Goal: Feedback & Contribution: Contribute content

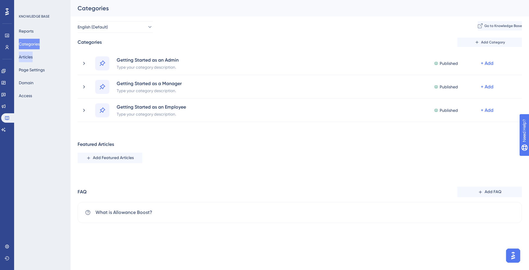
click at [33, 57] on button "Articles" at bounding box center [26, 57] width 14 height 11
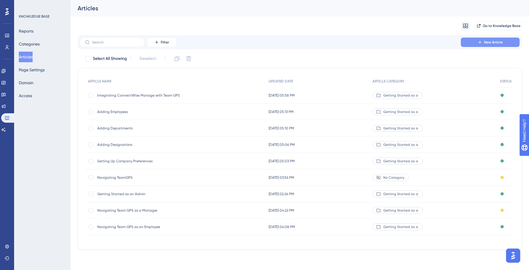
click at [497, 40] on span "New Article" at bounding box center [493, 42] width 19 height 5
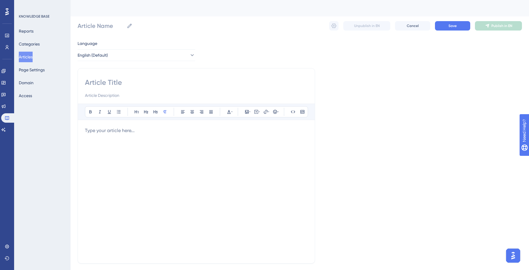
click at [186, 138] on div at bounding box center [196, 191] width 223 height 129
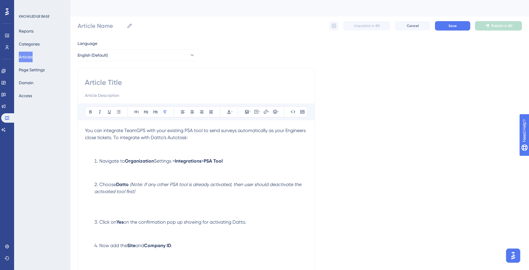
click at [144, 83] on input at bounding box center [196, 82] width 223 height 9
type input "In"
type input "Integrat"
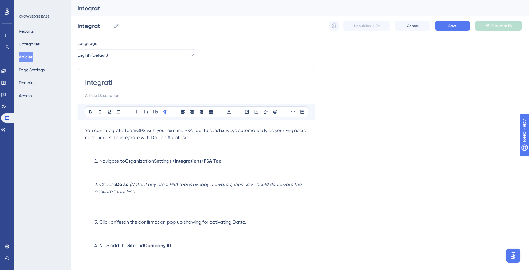
type input "Integratin"
type input "Integrating"
type input "Integrating Datto'"
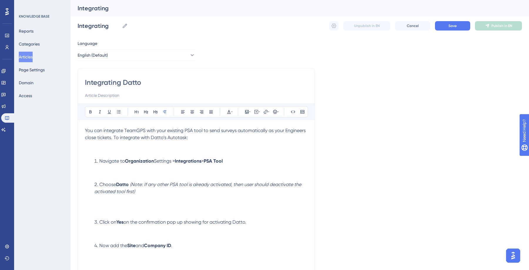
type input "Integrating Datto"
type input "Integrating Datto's"
type input "Integrating Datto's A"
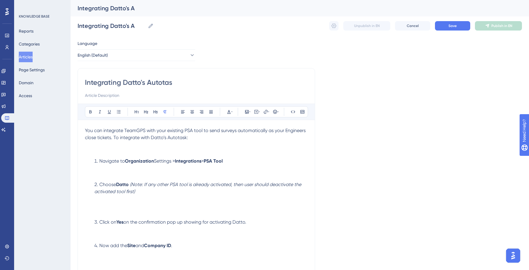
type input "Integrating Datto's Autotask"
type input "Integrating Datto's Autotask with Team GPS"
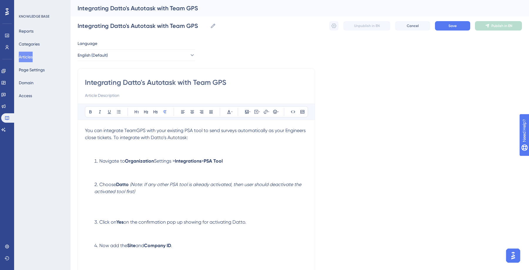
click at [447, 27] on button "Save" at bounding box center [452, 25] width 35 height 9
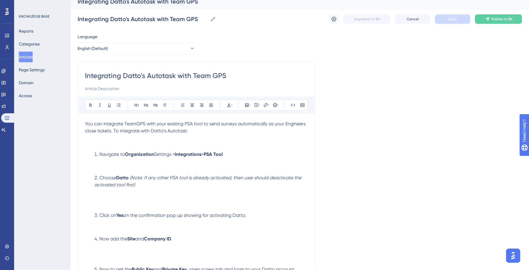
scroll to position [11, 0]
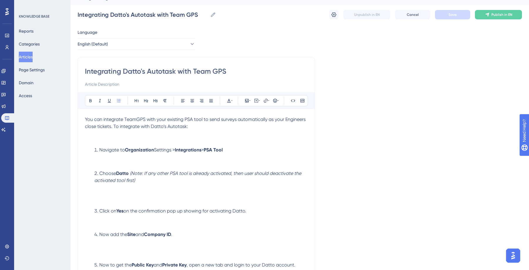
click at [110, 194] on li "Choose Datto (Note: If any other PSA tool is already activated, then user shoul…" at bounding box center [200, 187] width 216 height 35
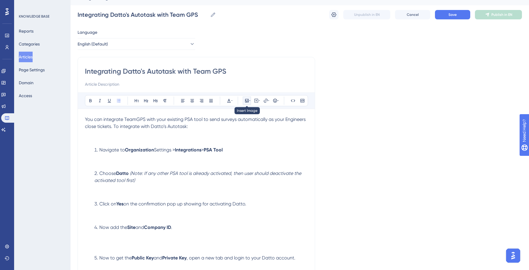
click at [250, 102] on icon at bounding box center [249, 100] width 1 height 5
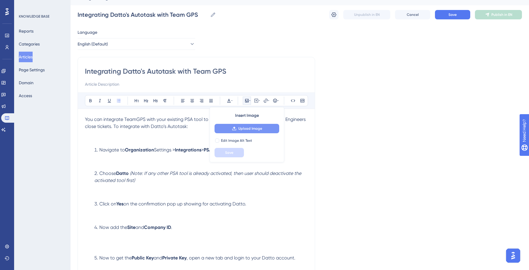
click at [241, 126] on span "Upload Image" at bounding box center [250, 128] width 24 height 5
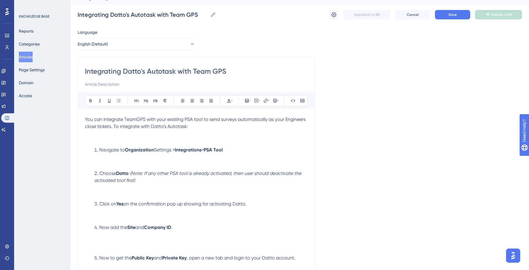
click at [117, 188] on li "Choose Datto (Note: If any other PSA tool is already activated, then user shoul…" at bounding box center [200, 184] width 216 height 28
click at [247, 102] on icon at bounding box center [247, 100] width 5 height 5
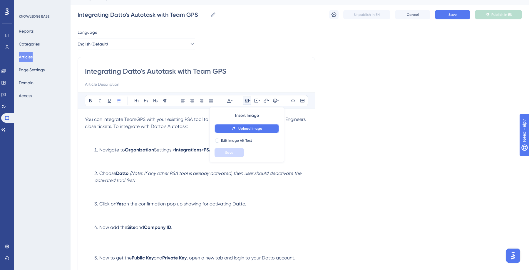
click at [247, 127] on span "Upload Image" at bounding box center [250, 128] width 24 height 5
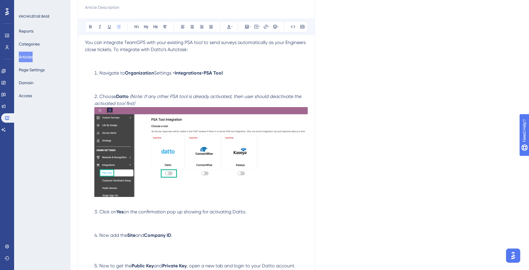
scroll to position [0, 0]
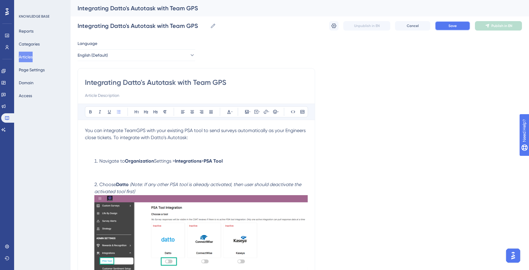
click at [447, 27] on button "Save" at bounding box center [452, 25] width 35 height 9
click at [334, 27] on icon at bounding box center [334, 26] width 6 height 6
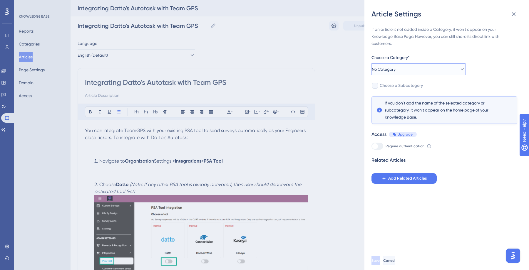
click at [459, 69] on icon at bounding box center [462, 69] width 6 height 6
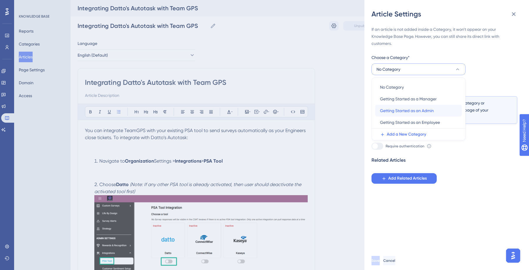
click at [396, 112] on span "Getting Started as an Admin" at bounding box center [407, 110] width 54 height 7
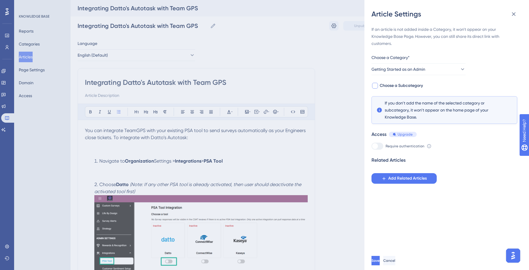
click at [376, 87] on div at bounding box center [375, 86] width 6 height 6
checkbox input "true"
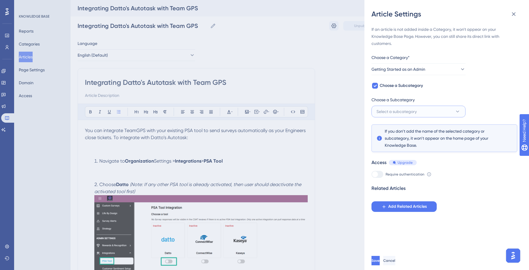
click at [446, 113] on button "Select a subcategory" at bounding box center [418, 112] width 94 height 12
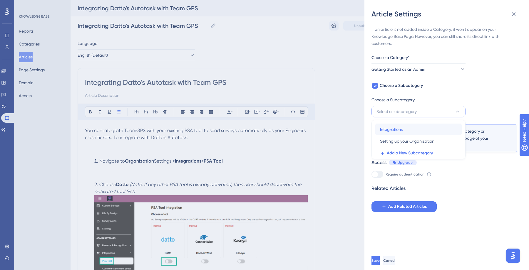
click at [410, 127] on div "Integrations Integrations" at bounding box center [418, 130] width 77 height 12
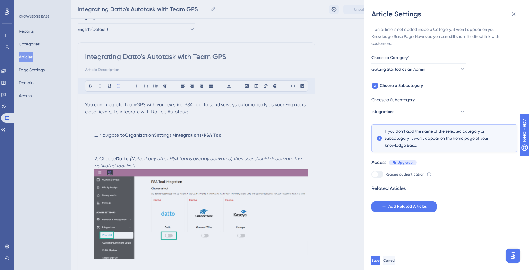
scroll to position [26, 0]
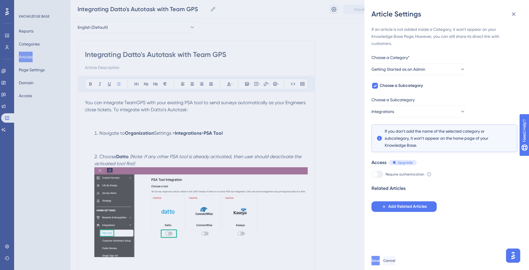
click at [380, 264] on button "Save" at bounding box center [375, 260] width 8 height 9
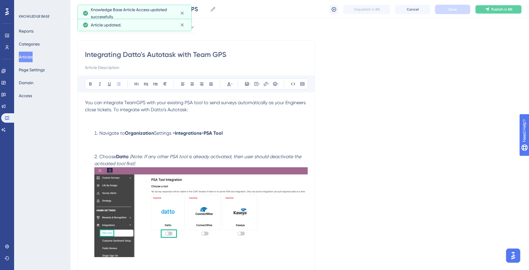
click at [495, 8] on span "Publish in EN" at bounding box center [501, 9] width 21 height 5
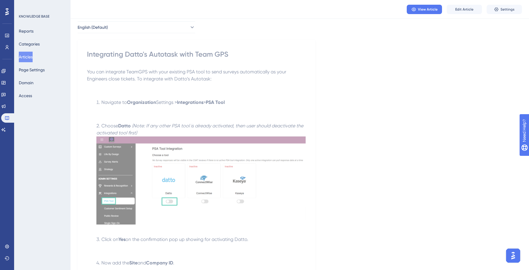
click at [28, 55] on button "Articles" at bounding box center [26, 57] width 14 height 11
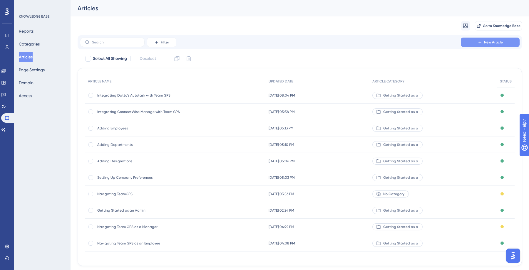
click at [471, 42] on button "New Article" at bounding box center [490, 42] width 59 height 9
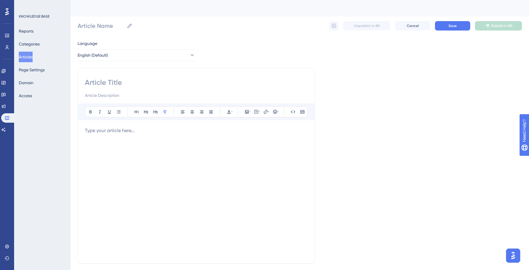
click at [95, 81] on input at bounding box center [196, 82] width 223 height 9
type input "In"
type input "Inte"
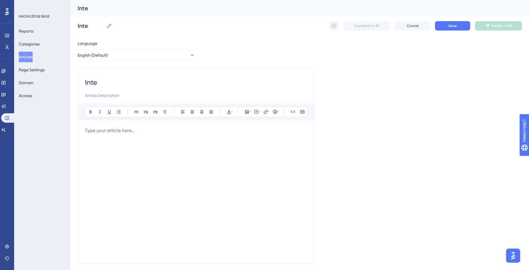
type input "Integ"
type input "Integrating"
type input "Integrating Kasey"
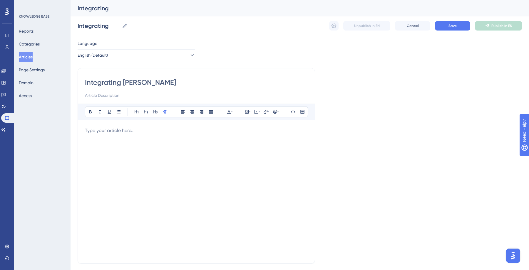
type input "Integrating Kasey"
type input "Integrating Kaseya"
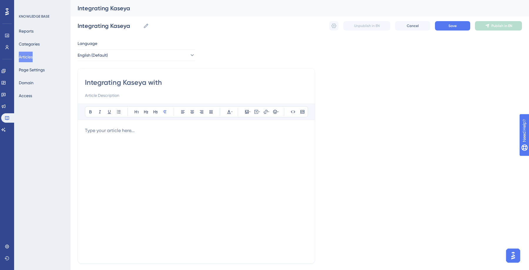
type input "Integrating Kaseya with"
type input "Integrating Kaseya with Team GP"
type input "Integrating Kaseya with Team GPS"
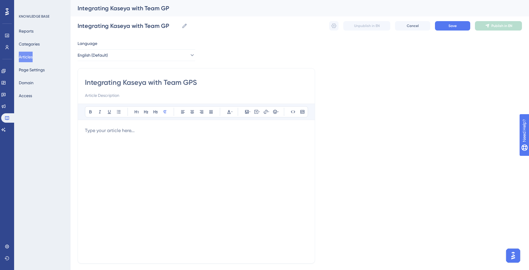
type input "Integrating Kaseya with Team GPS"
click at [99, 133] on p at bounding box center [196, 130] width 223 height 7
click at [438, 27] on button "Save" at bounding box center [452, 25] width 35 height 9
click at [335, 27] on icon at bounding box center [334, 26] width 5 height 5
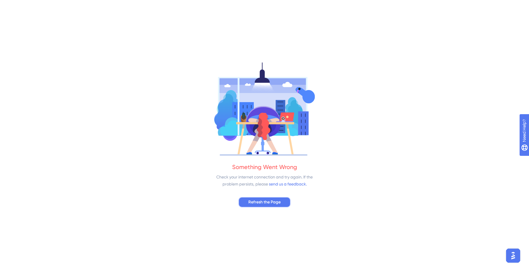
click at [254, 206] on button "Refresh the Page" at bounding box center [264, 202] width 52 height 11
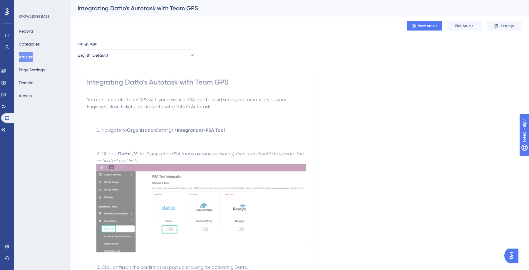
click at [30, 56] on button "Articles" at bounding box center [26, 57] width 14 height 11
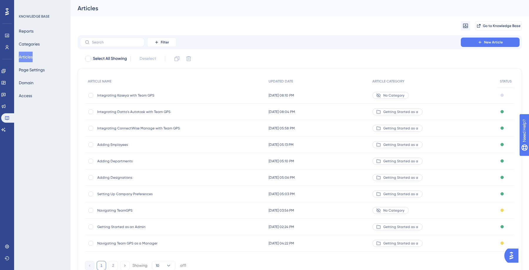
click at [154, 95] on span "Integrating Kaseya with Team GPS" at bounding box center [144, 95] width 94 height 5
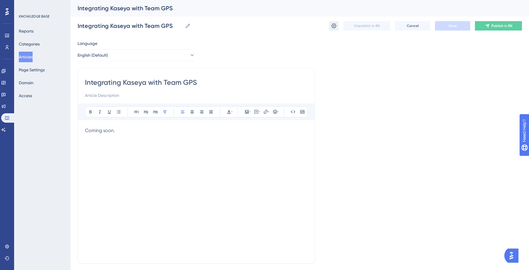
click at [336, 26] on icon at bounding box center [334, 26] width 5 height 5
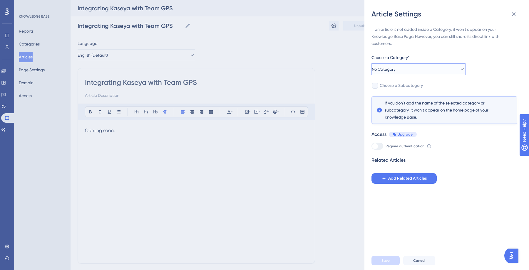
click at [422, 66] on button "No Category" at bounding box center [418, 69] width 94 height 12
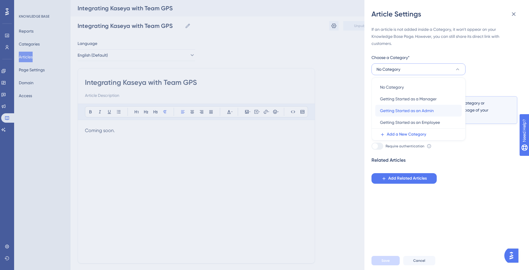
click at [418, 107] on div "Getting Started as an Admin Getting Started as an Admin" at bounding box center [418, 111] width 77 height 12
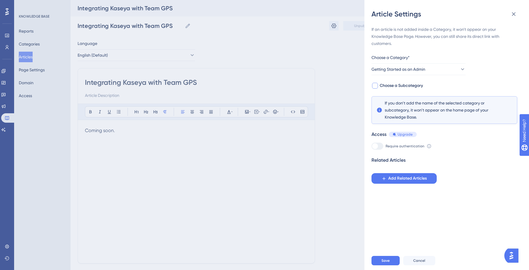
click at [376, 88] on div at bounding box center [375, 86] width 6 height 6
checkbox input "true"
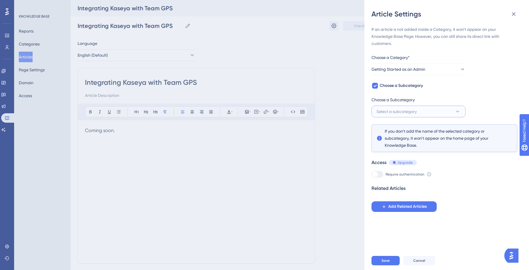
click at [409, 108] on span "Select a subcategory" at bounding box center [396, 111] width 40 height 7
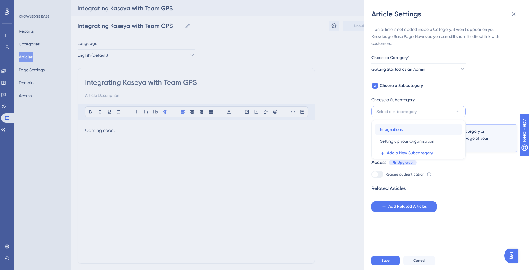
click at [409, 131] on div "Integrations Integrations" at bounding box center [418, 130] width 77 height 12
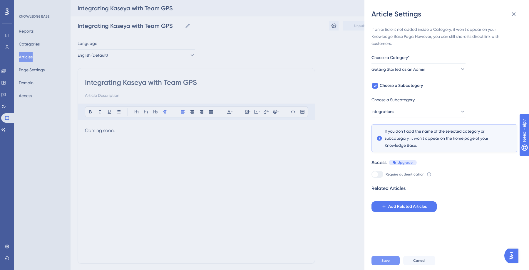
click at [385, 260] on span "Save" at bounding box center [385, 261] width 8 height 5
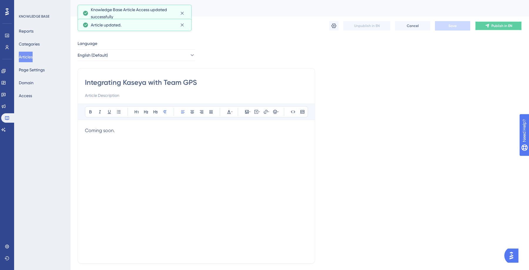
click at [479, 25] on button "Publish in EN" at bounding box center [498, 25] width 47 height 9
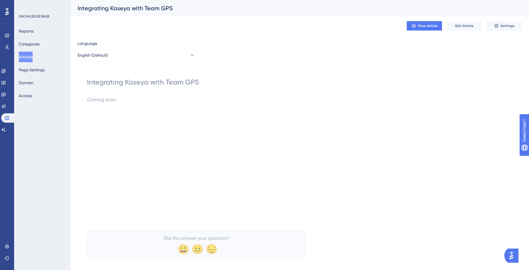
click at [26, 55] on button "Articles" at bounding box center [26, 57] width 14 height 11
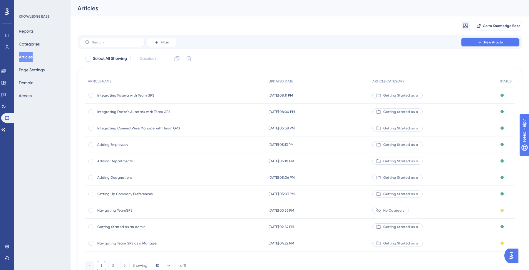
click at [486, 43] on span "New Article" at bounding box center [493, 42] width 19 height 5
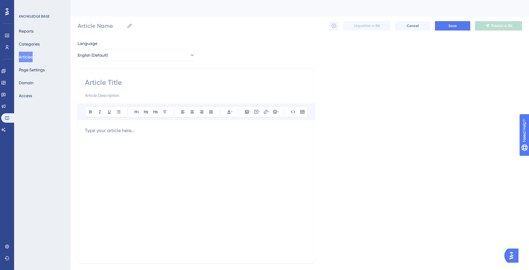
click at [209, 80] on input at bounding box center [196, 82] width 223 height 9
type input "In"
type input "Integrating"
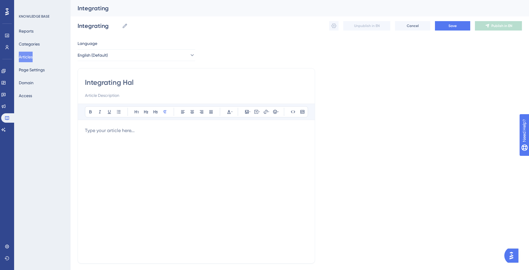
type input "Integrating Halo"
type input "Integrating Halo P"
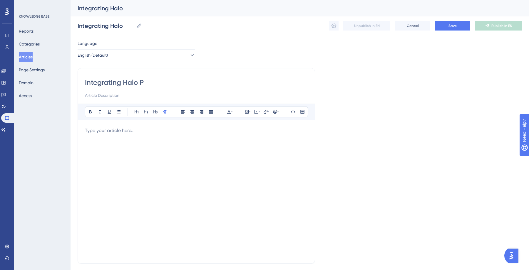
type input "Integrating Halo P"
type input "Integrating Halo PSA"
type input "Integrating Halo PSA with"
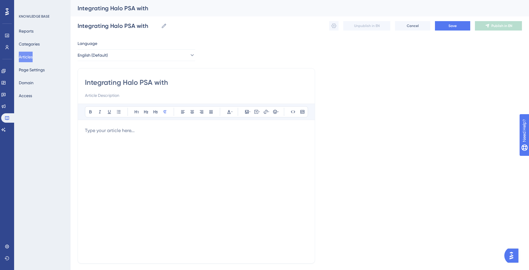
type input "Integrating Halo PSA with T"
type input "Integrating Halo PSA with Tea"
type input "Integrating Halo PSA with Team GPS"
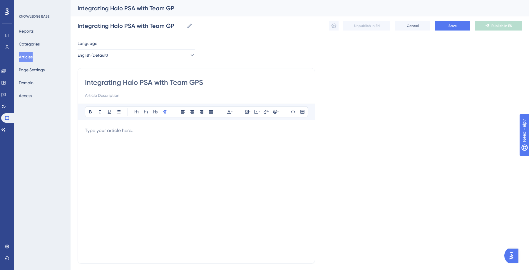
type input "Integrating Halo PSA with Team GPS"
click at [163, 135] on div at bounding box center [196, 191] width 223 height 129
click at [454, 26] on span "Save" at bounding box center [452, 26] width 8 height 5
click at [335, 27] on icon at bounding box center [334, 26] width 6 height 6
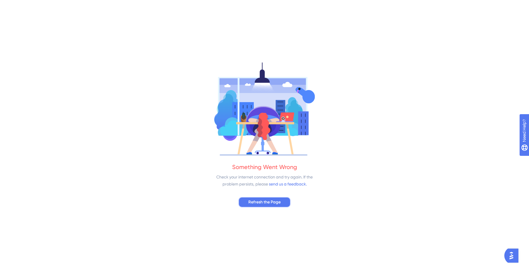
click at [252, 198] on button "Refresh the Page" at bounding box center [264, 202] width 52 height 11
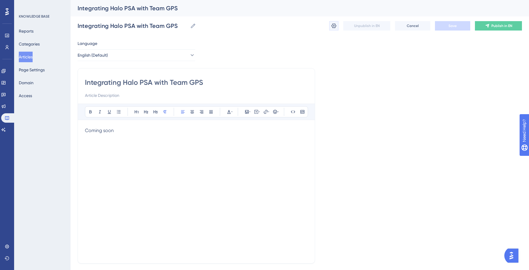
click at [333, 25] on icon at bounding box center [334, 26] width 6 height 6
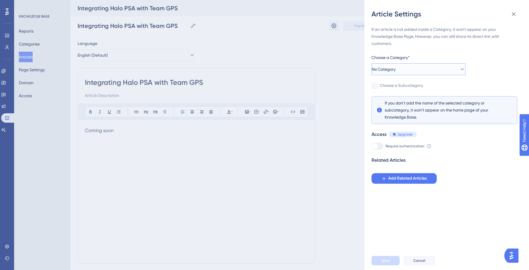
click at [420, 68] on button "No Category" at bounding box center [418, 69] width 94 height 12
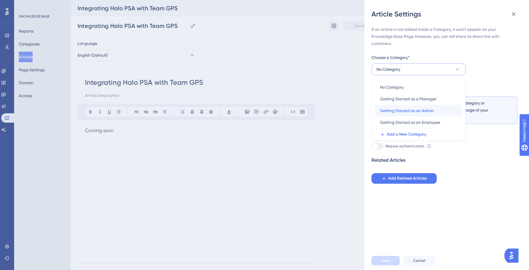
click at [414, 111] on span "Getting Started as an Admin" at bounding box center [407, 110] width 54 height 7
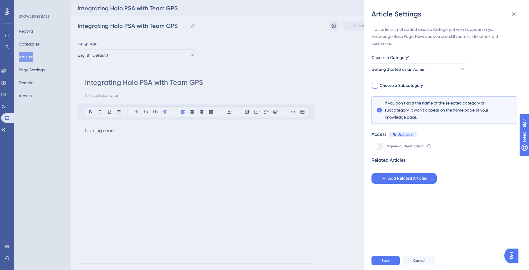
click at [373, 84] on div at bounding box center [375, 86] width 6 height 6
checkbox input "true"
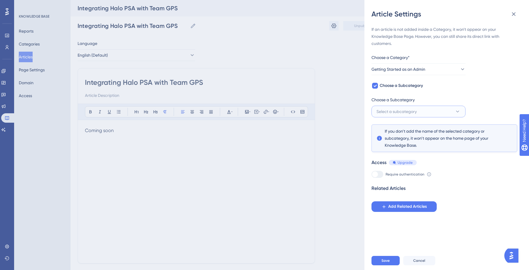
click at [405, 108] on span "Select a subcategory" at bounding box center [396, 111] width 40 height 7
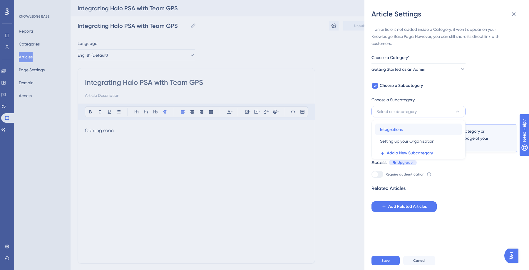
click at [400, 126] on span "Integrations" at bounding box center [391, 129] width 23 height 7
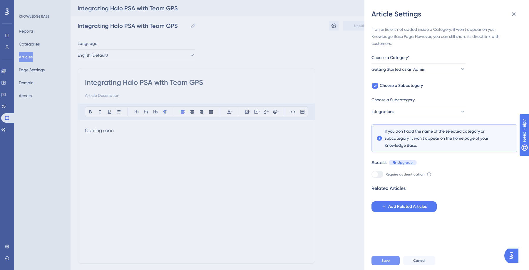
click at [382, 261] on span "Save" at bounding box center [385, 261] width 8 height 5
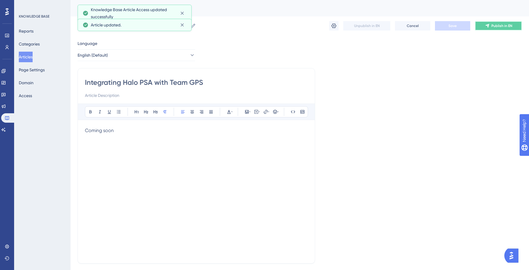
click at [506, 24] on span "Publish in EN" at bounding box center [501, 26] width 21 height 5
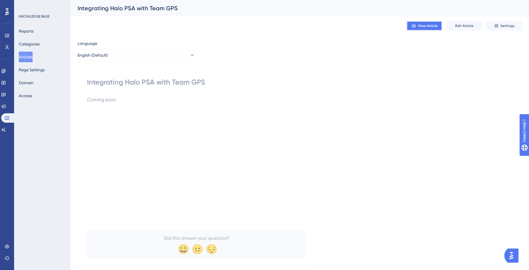
click at [433, 27] on span "View Article" at bounding box center [428, 26] width 20 height 5
click at [30, 55] on button "Articles" at bounding box center [26, 57] width 14 height 11
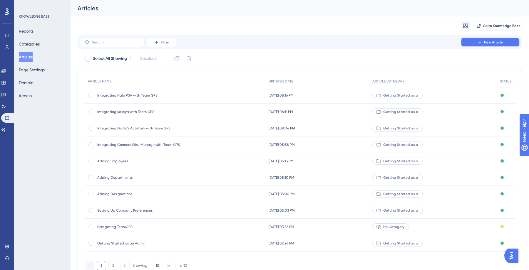
click at [476, 39] on button "New Article" at bounding box center [490, 42] width 59 height 9
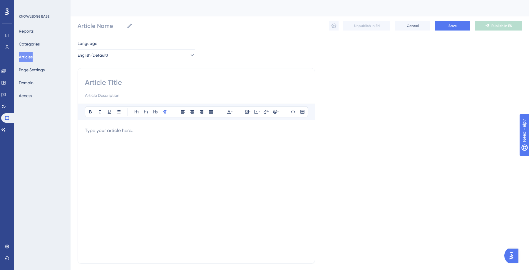
click at [143, 73] on div "Bold Italic Underline Bullet Point Heading 1 Heading 2 Heading 3 Normal Align L…" at bounding box center [196, 166] width 237 height 196
click at [139, 77] on div "Bold Italic Underline Bullet Point Heading 1 Heading 2 Heading 3 Normal Align L…" at bounding box center [196, 166] width 237 height 196
click at [103, 81] on input at bounding box center [196, 82] width 223 height 9
paste input "Customer Sentiment Setup (CSAT) - ConnectWise Integration"
type input "Customer Sentiment Setup (CSAT) - ConnectWise Integration"
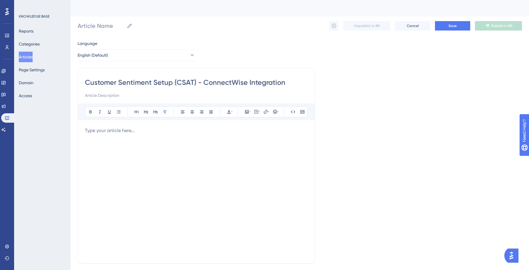
type input "Customer Sentiment Setup (CSAT) - ConnectWise Integration"
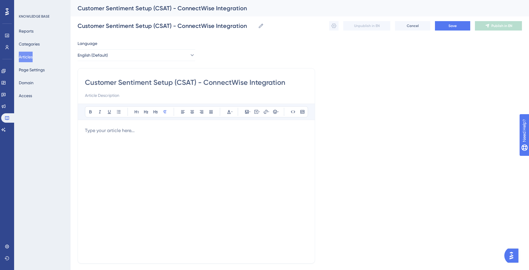
type input "Customer Sentiment Setup (CSAT) - ConnectWise Integration"
drag, startPoint x: 87, startPoint y: 135, endPoint x: 120, endPoint y: 145, distance: 34.9
click at [87, 135] on div at bounding box center [196, 191] width 223 height 129
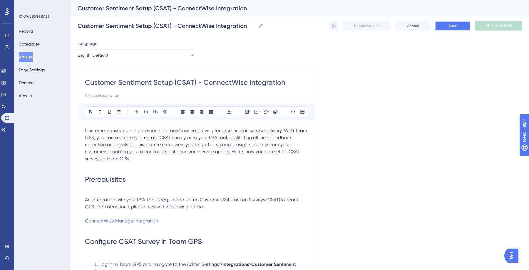
click at [443, 29] on button "Save" at bounding box center [452, 25] width 35 height 9
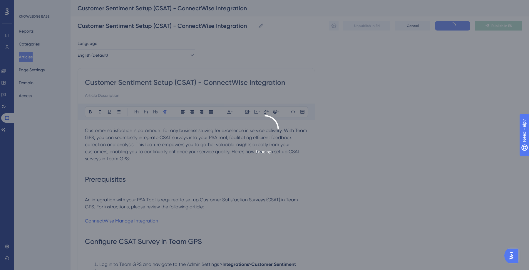
scroll to position [470, 0]
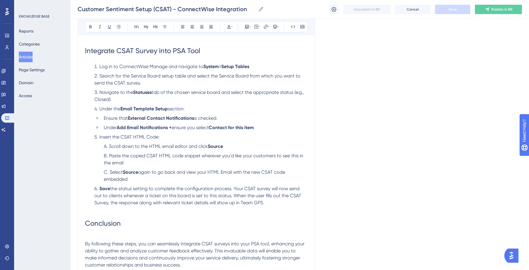
click at [336, 11] on icon at bounding box center [334, 9] width 6 height 6
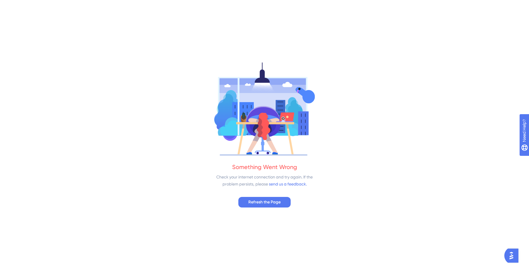
scroll to position [0, 0]
click at [248, 203] on span "Refresh the Page" at bounding box center [264, 202] width 32 height 7
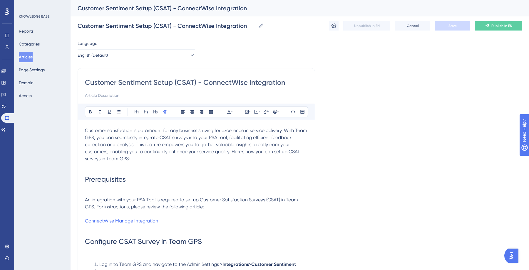
click at [332, 27] on icon at bounding box center [334, 26] width 5 height 5
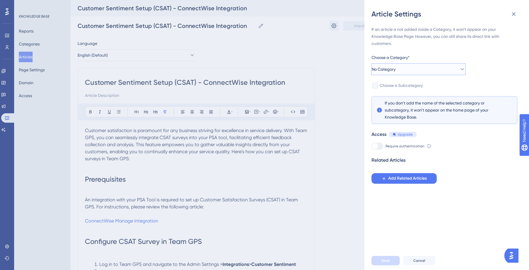
click at [393, 71] on span "No Category" at bounding box center [384, 69] width 24 height 7
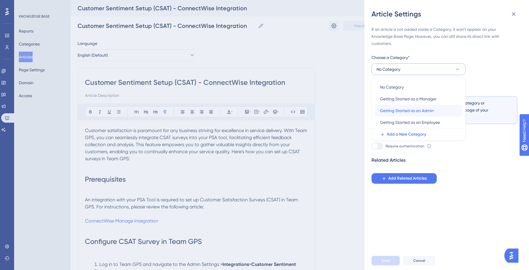
click at [406, 109] on span "Getting Started as an Admin" at bounding box center [407, 110] width 54 height 7
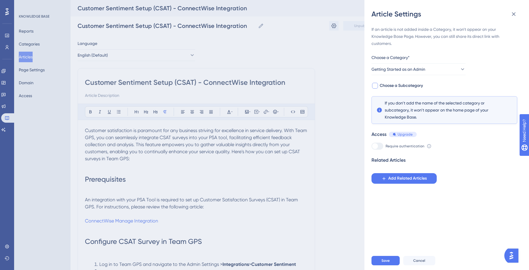
click at [376, 86] on div at bounding box center [375, 86] width 6 height 6
checkbox input "true"
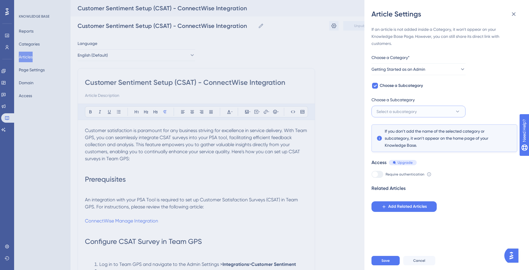
click at [421, 115] on button "Select a subcategory" at bounding box center [418, 112] width 94 height 12
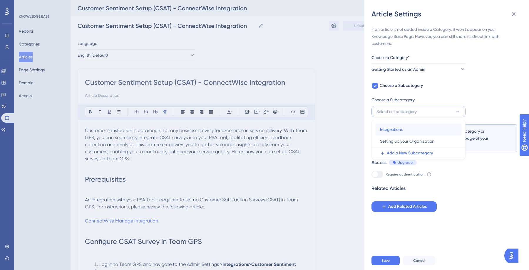
click at [408, 129] on div "Integrations Integrations" at bounding box center [418, 130] width 77 height 12
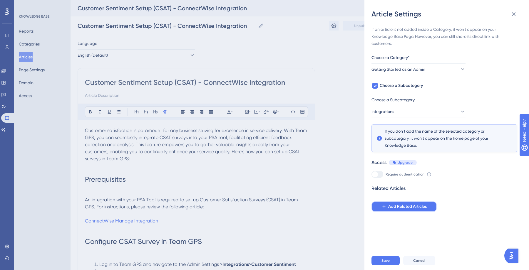
click at [400, 209] on span "Add Related Articles" at bounding box center [407, 206] width 38 height 7
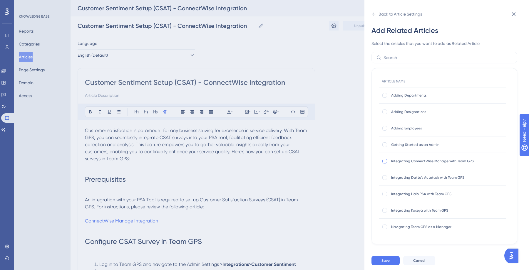
click at [384, 160] on div at bounding box center [384, 161] width 5 height 5
checkbox input "true"
click at [388, 260] on span "Save" at bounding box center [385, 261] width 8 height 5
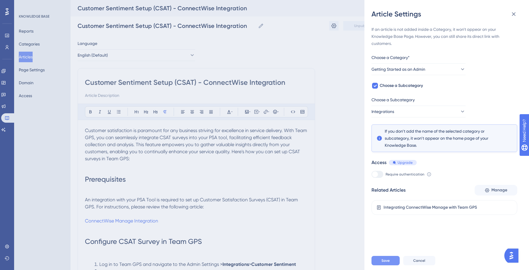
click at [380, 263] on button "Save" at bounding box center [385, 260] width 28 height 9
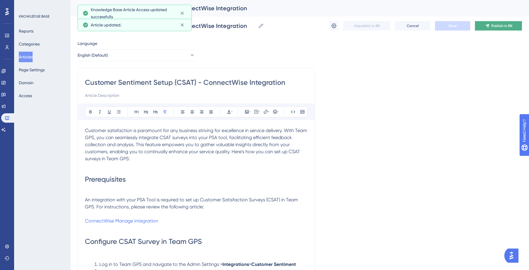
click at [485, 28] on icon at bounding box center [487, 26] width 5 height 5
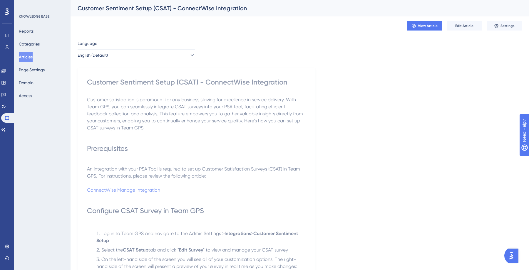
click at [25, 61] on button "Articles" at bounding box center [26, 57] width 14 height 11
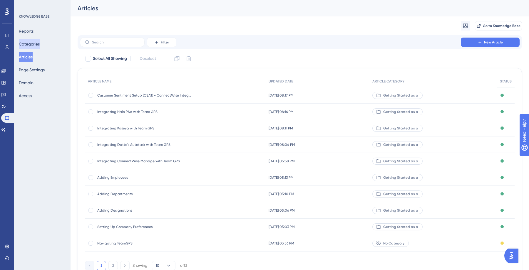
click at [31, 45] on button "Categories" at bounding box center [29, 44] width 21 height 11
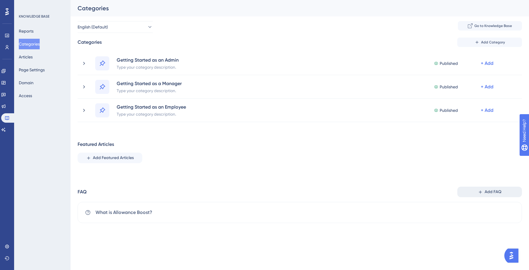
click at [505, 192] on button "Add FAQ" at bounding box center [489, 192] width 65 height 11
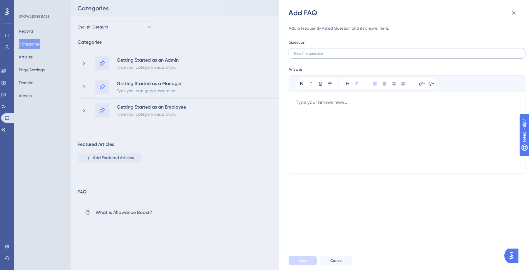
click at [327, 56] on label at bounding box center [407, 53] width 237 height 11
click at [327, 56] on input "text" at bounding box center [407, 53] width 227 height 4
type input "Why can. I not view or edit my own profile?"
click at [377, 96] on div "Bold Italic Underline Bullet Point Heading Normal Align Left Align Center Align…" at bounding box center [407, 121] width 222 height 91
click at [355, 105] on div at bounding box center [407, 133] width 222 height 68
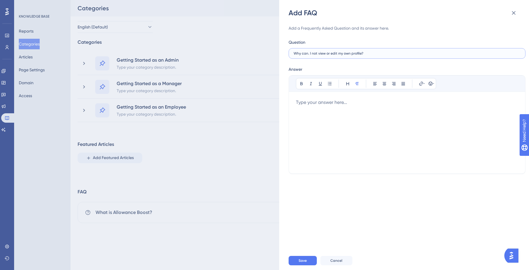
drag, startPoint x: 369, startPoint y: 54, endPoint x: 278, endPoint y: 53, distance: 91.1
click at [278, 53] on div "Add FAQ Add a Frequently Asked Question and its answer here. Question Why can. …" at bounding box center [264, 135] width 529 height 270
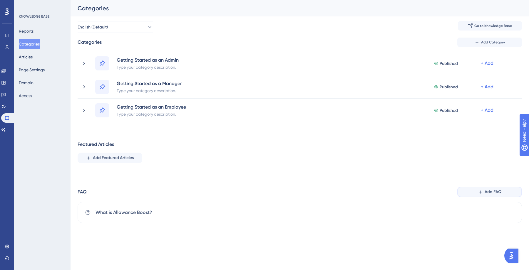
click at [491, 189] on span "Add FAQ" at bounding box center [493, 192] width 17 height 7
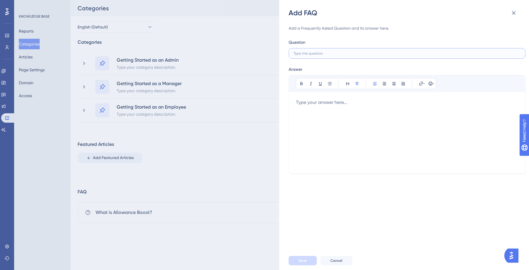
click at [330, 52] on input "text" at bounding box center [407, 53] width 227 height 4
type input "Why can I not view or edit my own profile?"
click at [338, 107] on div at bounding box center [407, 133] width 222 height 68
click at [304, 259] on span "Save" at bounding box center [303, 261] width 8 height 5
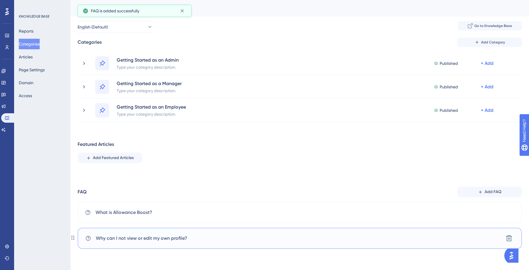
click at [187, 242] on div "Why can I not view or edit my own profile? [GEOGRAPHIC_DATA]" at bounding box center [300, 238] width 444 height 21
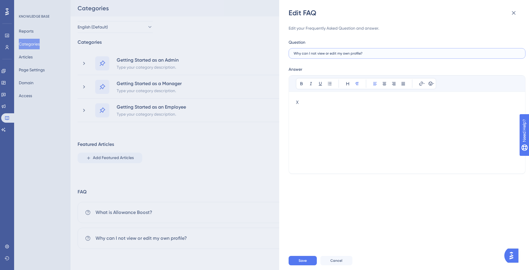
drag, startPoint x: 364, startPoint y: 55, endPoint x: 290, endPoint y: 53, distance: 73.5
click at [290, 53] on label "Why can I not view or edit my own profile?" at bounding box center [407, 53] width 237 height 11
click at [315, 107] on div "X" at bounding box center [407, 133] width 222 height 68
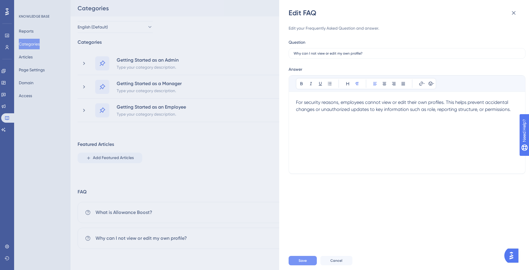
click at [309, 261] on button "Save" at bounding box center [303, 260] width 28 height 9
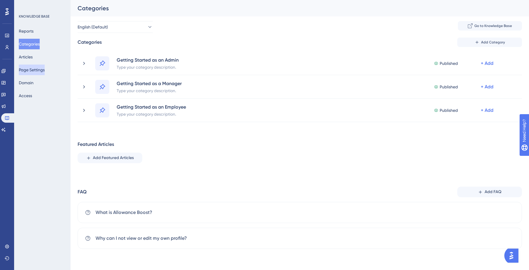
click at [37, 71] on button "Page Settings" at bounding box center [32, 70] width 26 height 11
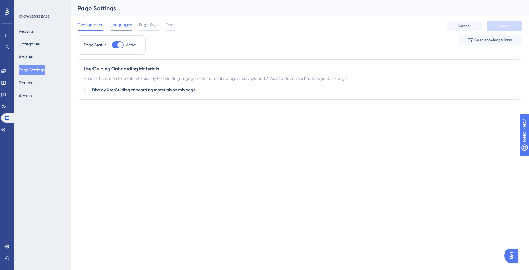
click at [123, 24] on span "Languages" at bounding box center [121, 24] width 21 height 7
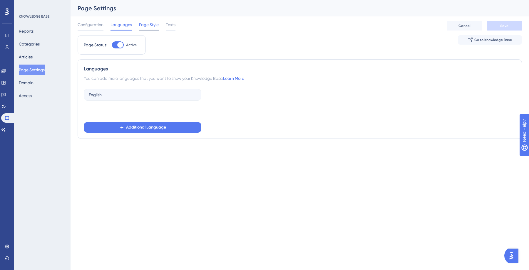
click at [143, 24] on span "Page Style" at bounding box center [149, 24] width 20 height 7
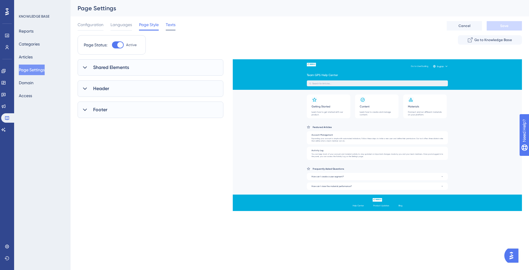
click at [168, 25] on span "Texts" at bounding box center [171, 24] width 10 height 7
click at [84, 93] on icon at bounding box center [85, 93] width 4 height 2
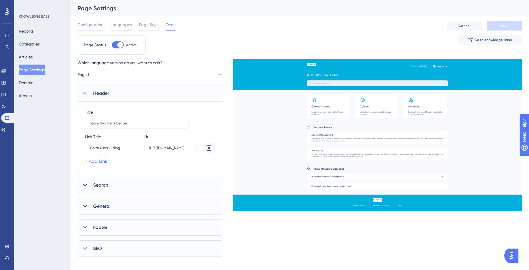
scroll to position [6, 0]
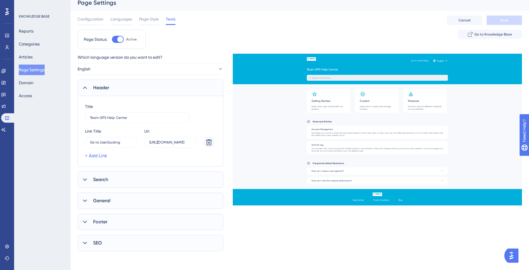
click at [86, 175] on div "Search" at bounding box center [151, 180] width 146 height 16
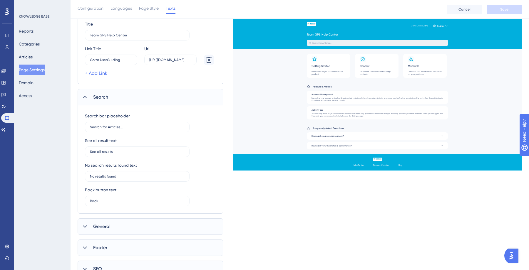
scroll to position [116, 0]
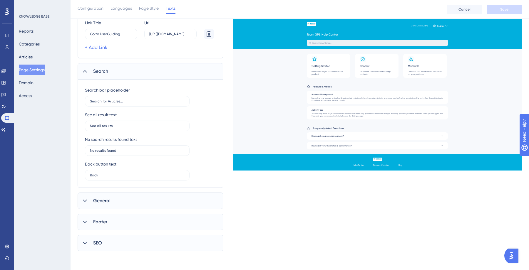
click at [84, 245] on icon at bounding box center [85, 243] width 6 height 6
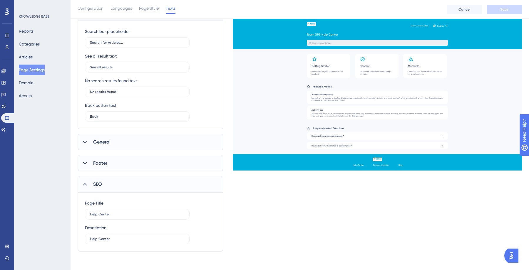
scroll to position [175, 0]
click at [84, 188] on div "SEO" at bounding box center [151, 184] width 146 height 16
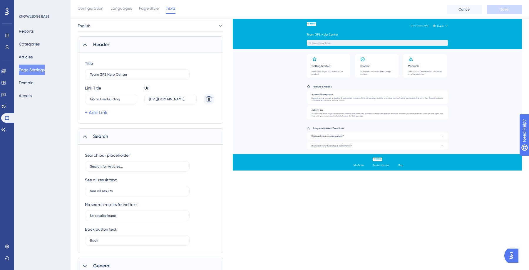
scroll to position [16, 0]
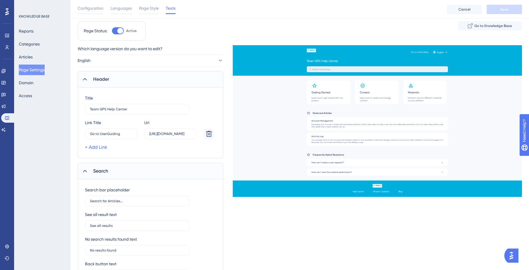
click at [88, 169] on div at bounding box center [84, 171] width 7 height 7
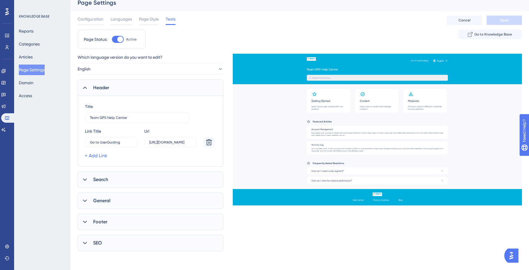
scroll to position [0, 0]
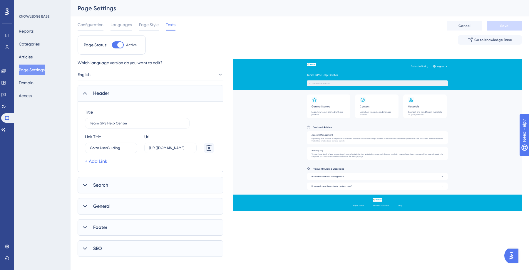
click at [87, 93] on icon at bounding box center [85, 94] width 6 height 6
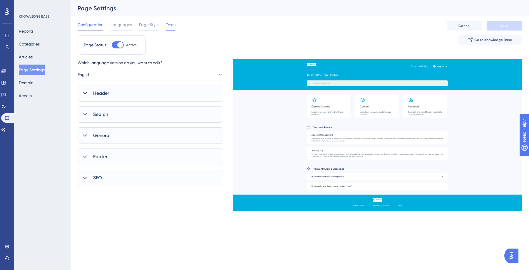
click at [82, 21] on span "Configuration" at bounding box center [91, 24] width 26 height 7
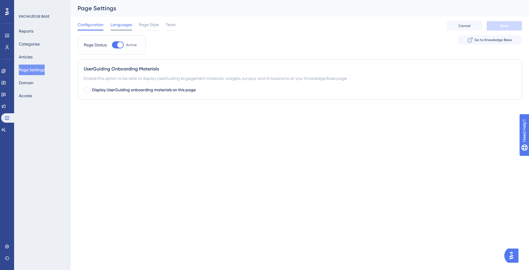
click at [112, 26] on span "Languages" at bounding box center [121, 24] width 21 height 7
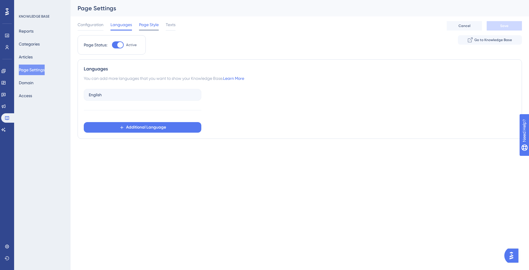
click at [141, 26] on span "Page Style" at bounding box center [149, 24] width 20 height 7
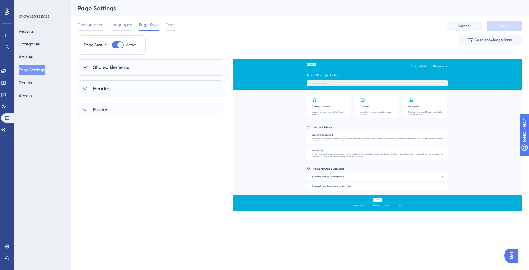
click at [84, 69] on icon at bounding box center [85, 68] width 6 height 6
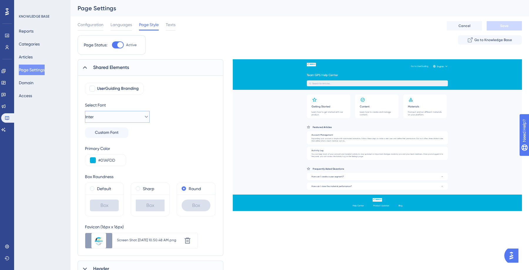
click at [143, 118] on icon at bounding box center [146, 117] width 6 height 6
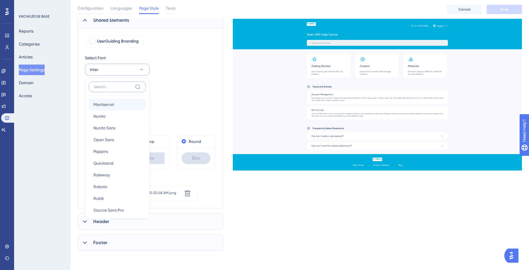
scroll to position [64, 0]
click at [106, 146] on span "Poppins" at bounding box center [100, 146] width 15 height 7
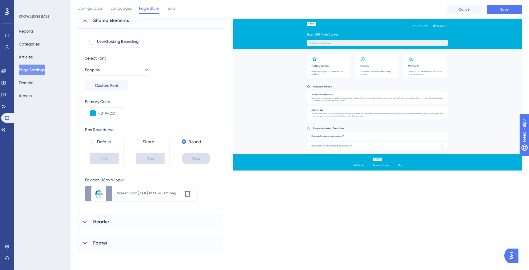
scroll to position [49, 0]
click at [512, 7] on button "Save" at bounding box center [504, 9] width 35 height 9
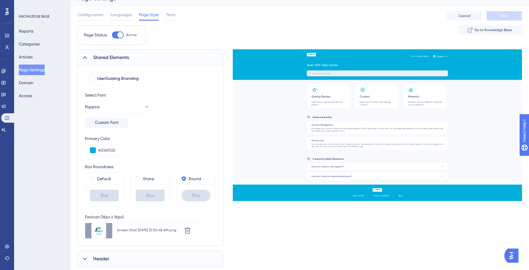
scroll to position [10, 0]
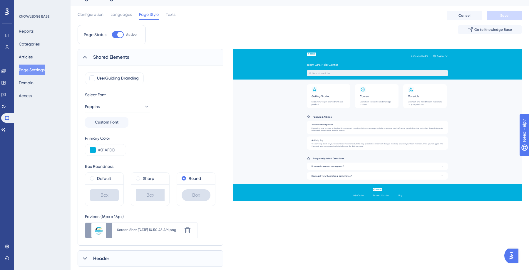
click at [83, 59] on icon at bounding box center [85, 57] width 6 height 6
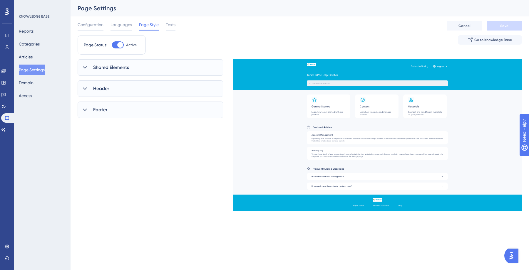
scroll to position [0, 0]
click at [86, 87] on icon at bounding box center [85, 89] width 6 height 6
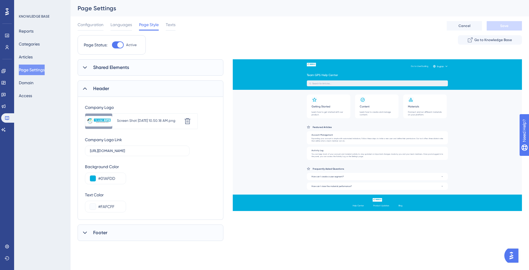
click at [86, 88] on icon at bounding box center [85, 89] width 6 height 6
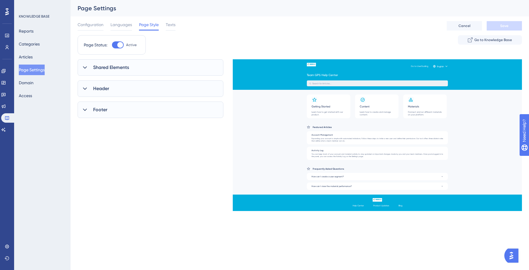
click at [85, 69] on icon at bounding box center [85, 68] width 6 height 6
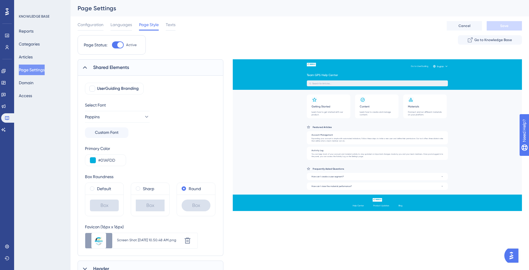
click at [85, 69] on icon at bounding box center [85, 68] width 6 height 6
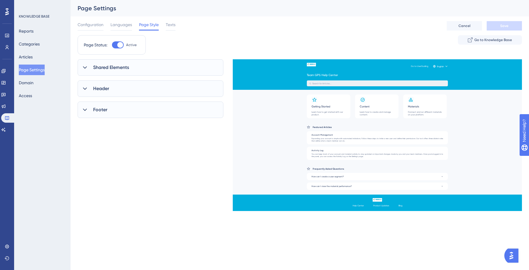
click at [88, 108] on icon at bounding box center [85, 110] width 6 height 6
